Goal: Information Seeking & Learning: Learn about a topic

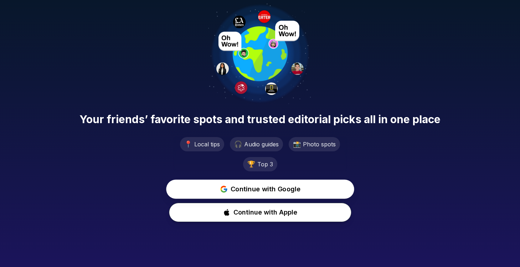
click at [276, 190] on span "Continue with Google" at bounding box center [266, 189] width 70 height 10
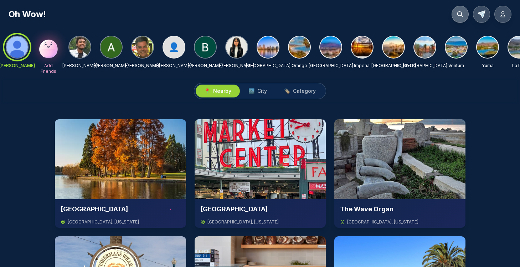
click at [457, 16] on icon at bounding box center [460, 14] width 7 height 7
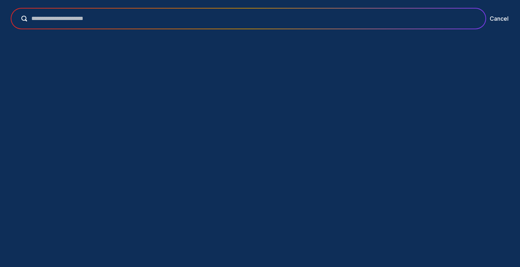
click at [297, 19] on input "text" at bounding box center [253, 18] width 453 height 9
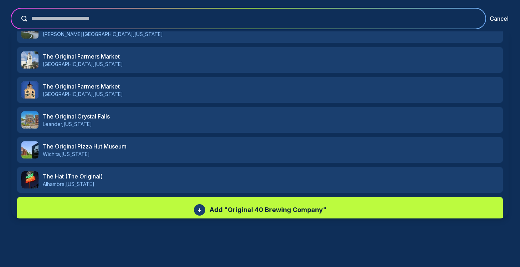
scroll to position [299, 0]
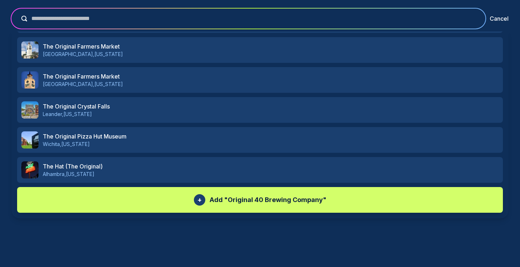
type input "**********"
click at [269, 201] on p "Add " Original 40 Brewing Company "" at bounding box center [268, 200] width 117 height 10
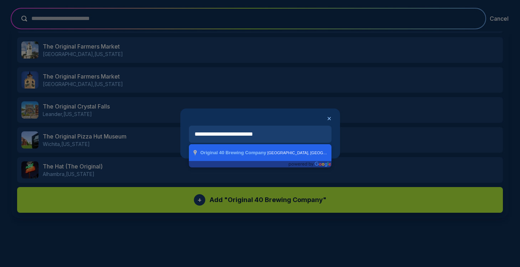
type input "**********"
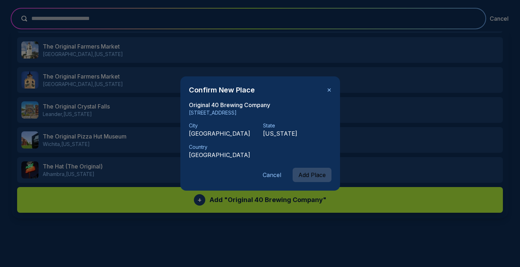
click at [310, 176] on button "Add Place" at bounding box center [312, 175] width 39 height 14
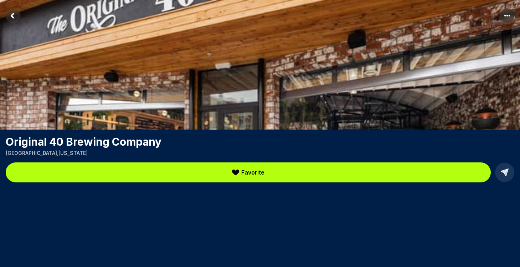
click at [11, 18] on rect "Return to previous page" at bounding box center [13, 16] width 14 height 14
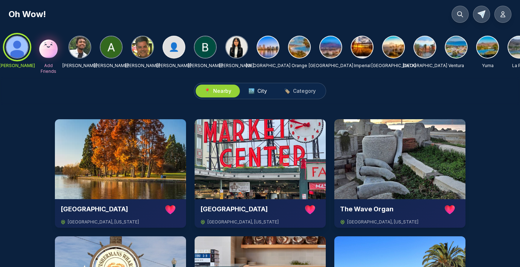
click at [260, 91] on span "City" at bounding box center [262, 90] width 10 height 7
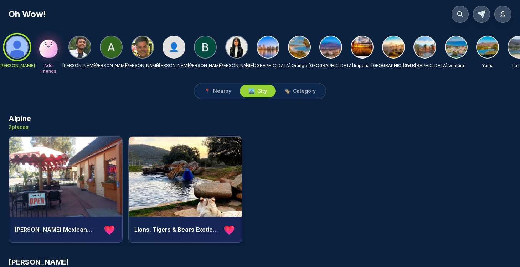
click at [272, 48] on img at bounding box center [267, 46] width 21 height 21
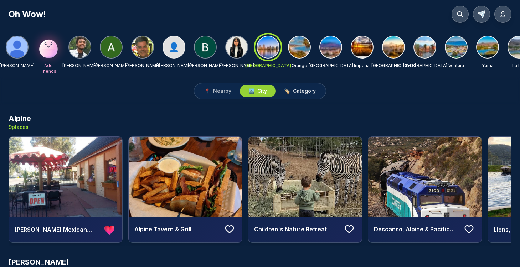
click at [298, 90] on span "Category" at bounding box center [304, 90] width 23 height 7
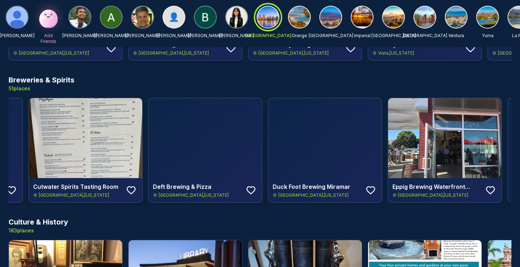
scroll to position [0, 1923]
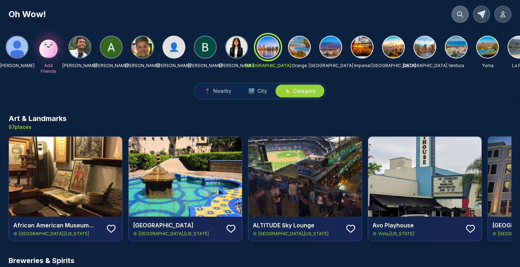
click at [460, 13] on icon at bounding box center [460, 14] width 7 height 7
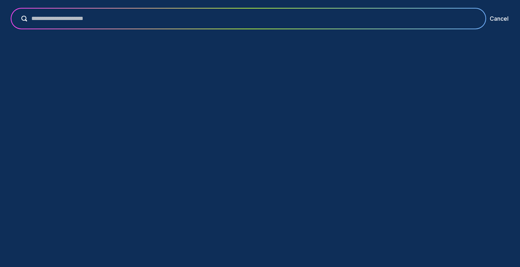
scroll to position [0, 4232]
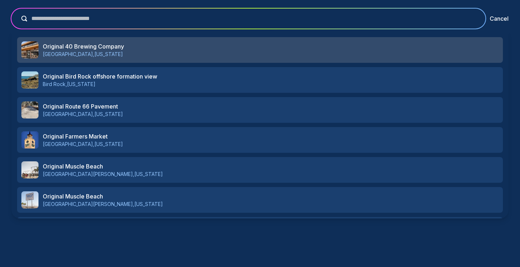
type input "**********"
click at [32, 48] on img at bounding box center [29, 49] width 17 height 17
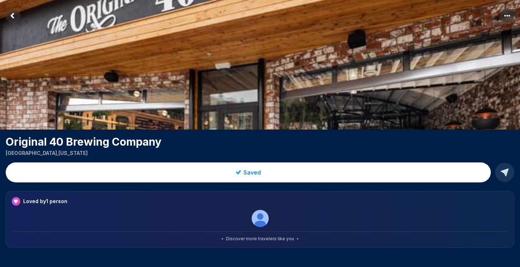
click at [13, 15] on rect "Return to previous page" at bounding box center [13, 16] width 14 height 14
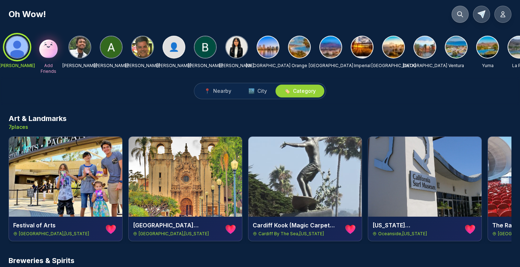
click at [463, 13] on icon at bounding box center [460, 14] width 7 height 7
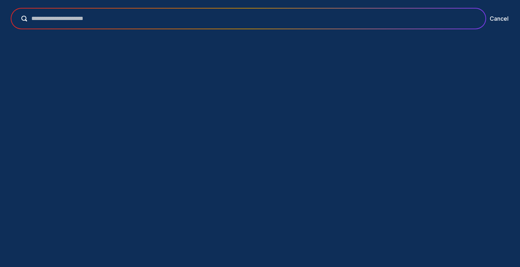
click at [180, 18] on input "text" at bounding box center [253, 18] width 453 height 9
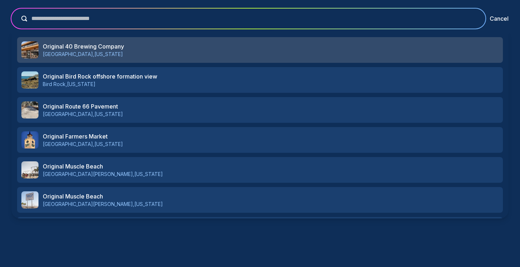
type input "**********"
click at [74, 47] on h3 "Original 40 Brewing Company" at bounding box center [271, 46] width 456 height 9
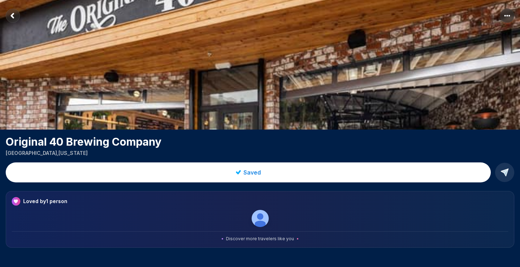
click at [22, 154] on p "San Diego , California" at bounding box center [260, 152] width 509 height 7
click at [10, 150] on p "San Diego , California" at bounding box center [260, 152] width 509 height 7
click at [12, 17] on icon "Return to previous page" at bounding box center [12, 16] width 2 height 4
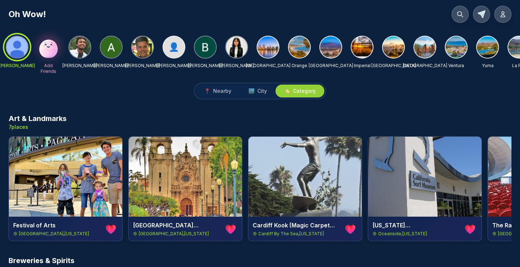
click at [270, 48] on img at bounding box center [267, 46] width 21 height 21
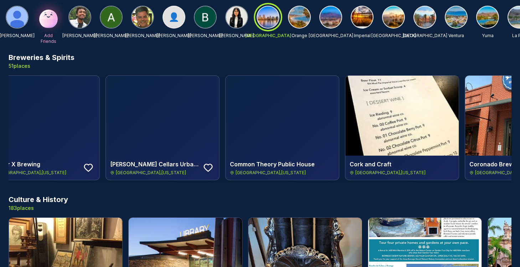
scroll to position [0, 989]
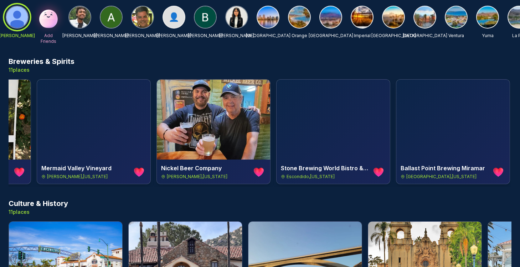
scroll to position [0, 845]
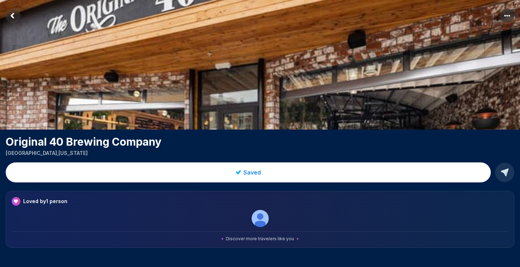
click at [11, 14] on rect "Return to previous page" at bounding box center [13, 16] width 14 height 14
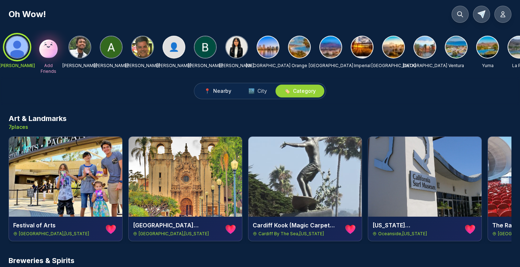
click at [225, 90] on span "Nearby" at bounding box center [222, 90] width 18 height 7
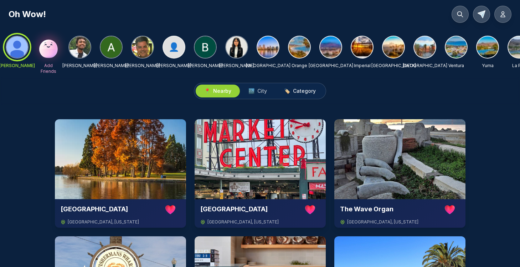
click at [307, 91] on span "Category" at bounding box center [304, 90] width 23 height 7
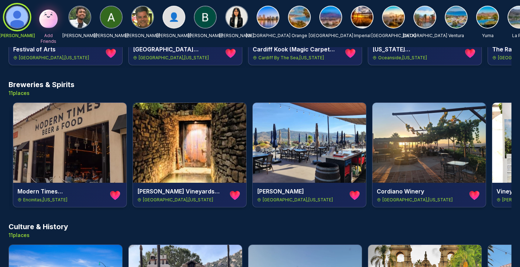
scroll to position [0, 242]
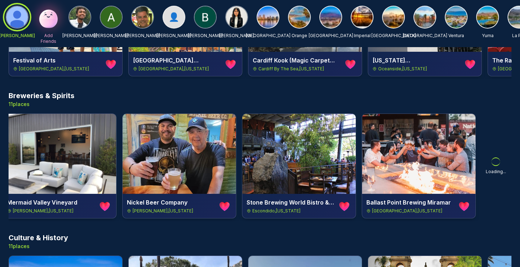
scroll to position [0, 844]
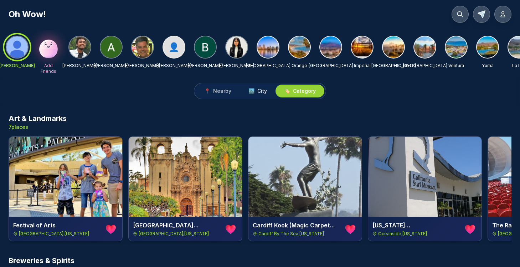
click at [261, 91] on span "City" at bounding box center [262, 90] width 10 height 7
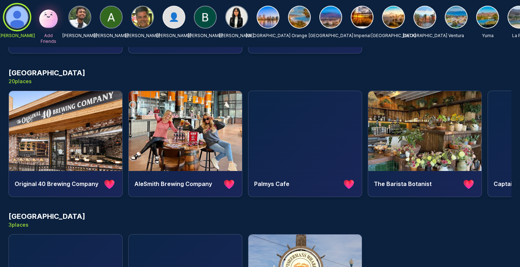
scroll to position [2759, 0]
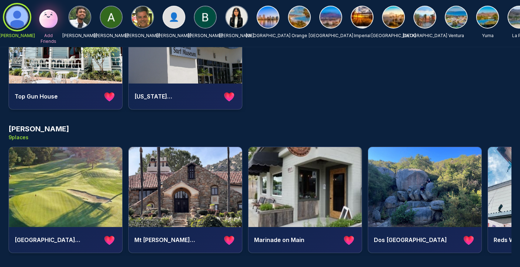
scroll to position [1638, 0]
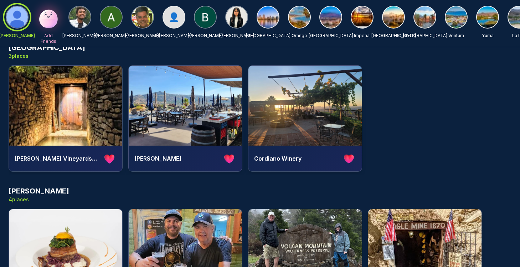
click at [268, 28] on div at bounding box center [268, 17] width 23 height 23
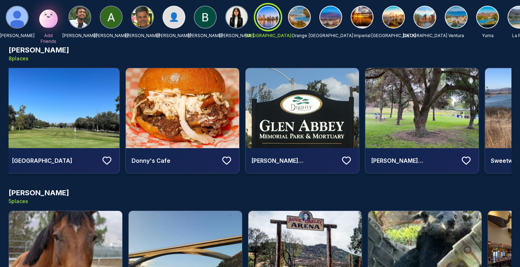
scroll to position [0, 0]
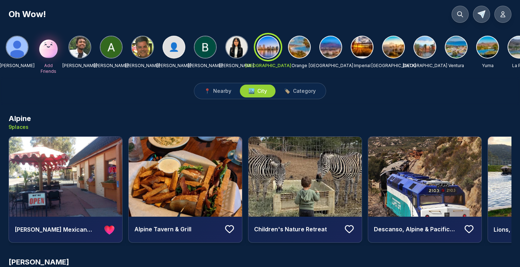
click at [277, 52] on div at bounding box center [268, 47] width 26 height 26
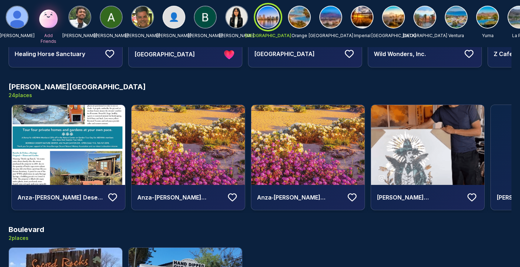
scroll to position [0, 117]
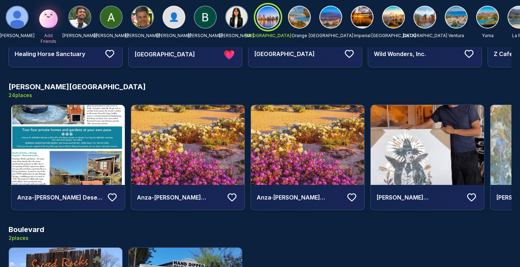
click at [162, 195] on h4 "Anza-[PERSON_NAME][GEOGRAPHIC_DATA]" at bounding box center [180, 197] width 86 height 9
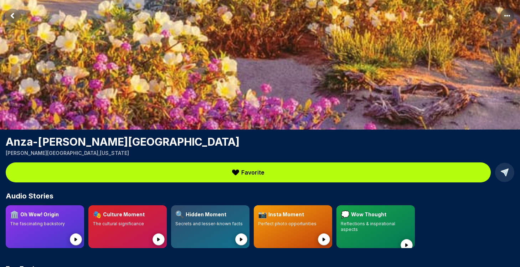
click at [14, 16] on rect "Return to previous page" at bounding box center [13, 16] width 14 height 14
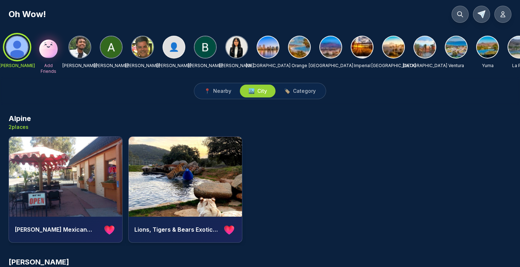
click at [268, 51] on img at bounding box center [267, 46] width 21 height 21
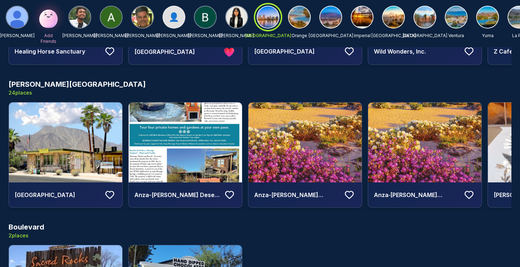
scroll to position [454, 0]
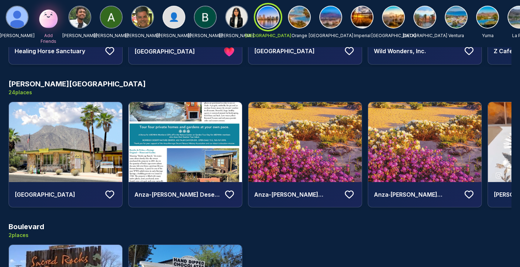
click at [431, 141] on img at bounding box center [424, 142] width 113 height 80
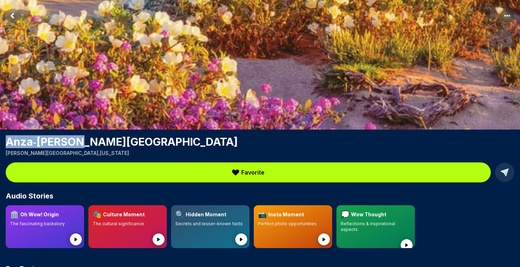
drag, startPoint x: 78, startPoint y: 142, endPoint x: 7, endPoint y: 142, distance: 70.6
click at [7, 142] on h1 "Anza‑[PERSON_NAME][GEOGRAPHIC_DATA]" at bounding box center [260, 141] width 509 height 13
copy h1 "Anza‑[PERSON_NAME]"
click at [12, 15] on icon "Return to previous page" at bounding box center [12, 16] width 2 height 4
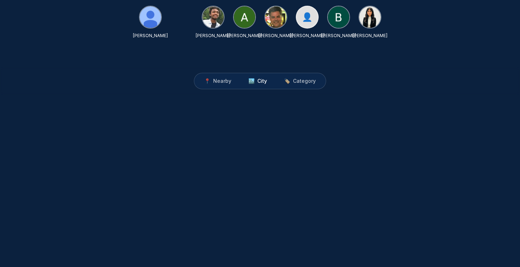
scroll to position [239, 0]
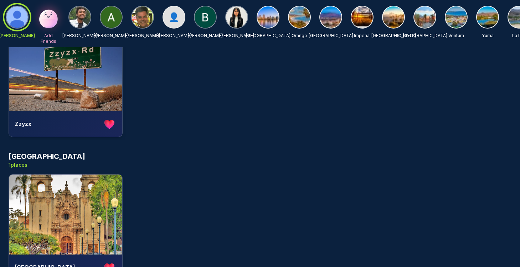
click at [265, 21] on img at bounding box center [267, 16] width 21 height 21
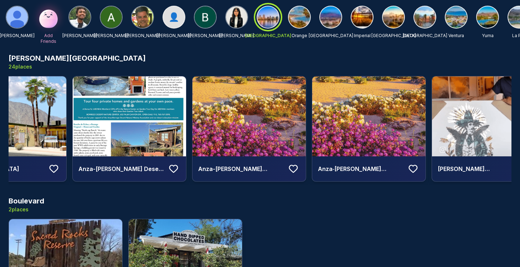
scroll to position [435, 0]
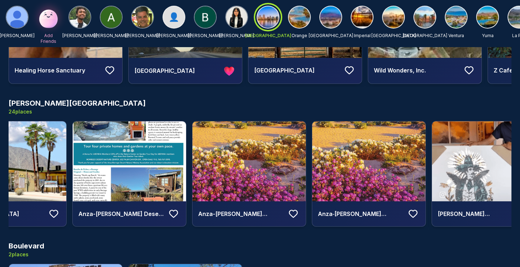
click at [255, 163] on img at bounding box center [249, 161] width 113 height 80
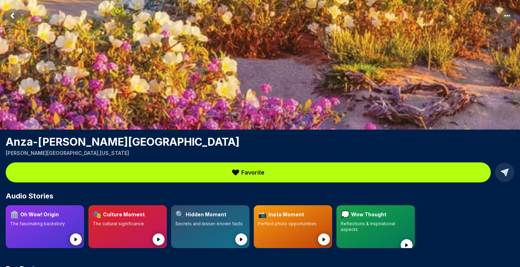
click at [13, 17] on icon "Return to previous page" at bounding box center [12, 16] width 2 height 4
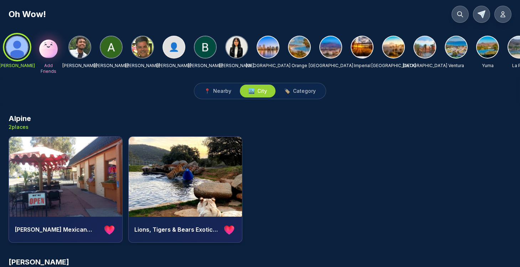
click at [269, 48] on img at bounding box center [267, 46] width 21 height 21
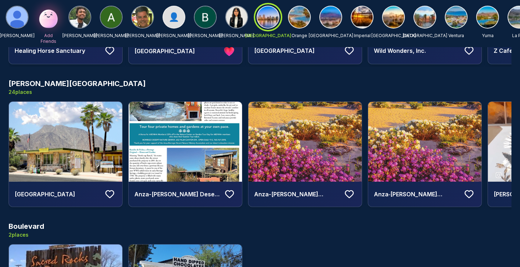
scroll to position [457, 0]
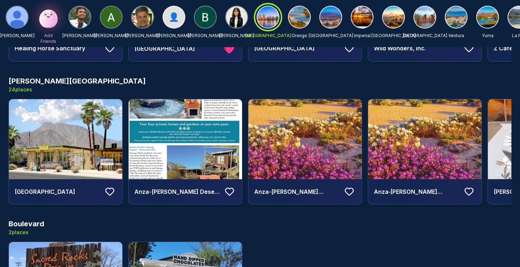
click at [412, 159] on img at bounding box center [424, 139] width 113 height 80
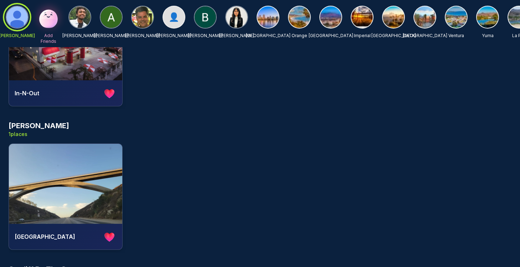
scroll to position [565, 0]
